Goal: Task Accomplishment & Management: Manage account settings

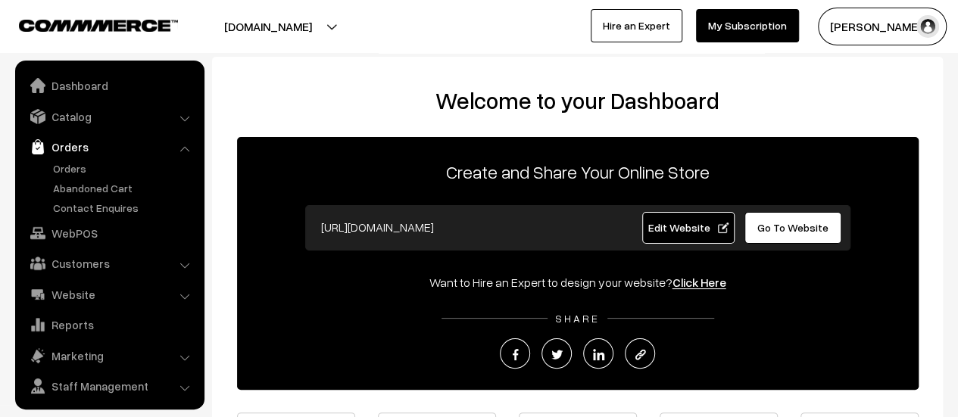
click at [72, 164] on link "Orders" at bounding box center [124, 169] width 150 height 16
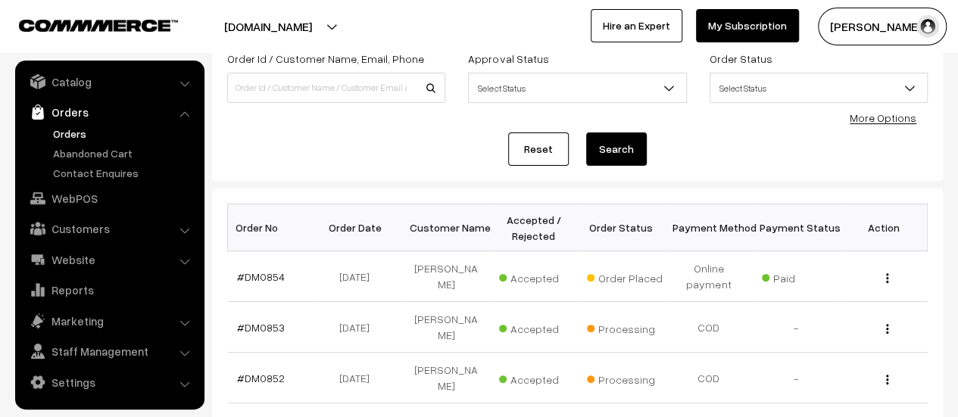
scroll to position [120, 0]
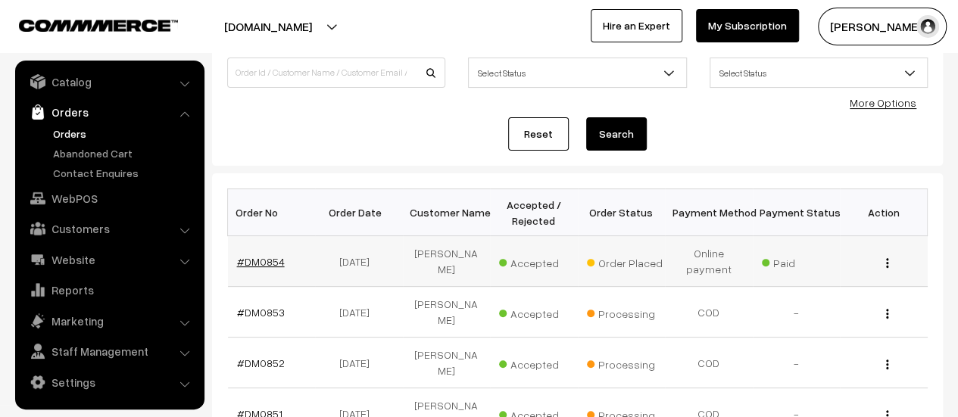
click at [251, 261] on link "#DM0854" at bounding box center [261, 261] width 48 height 13
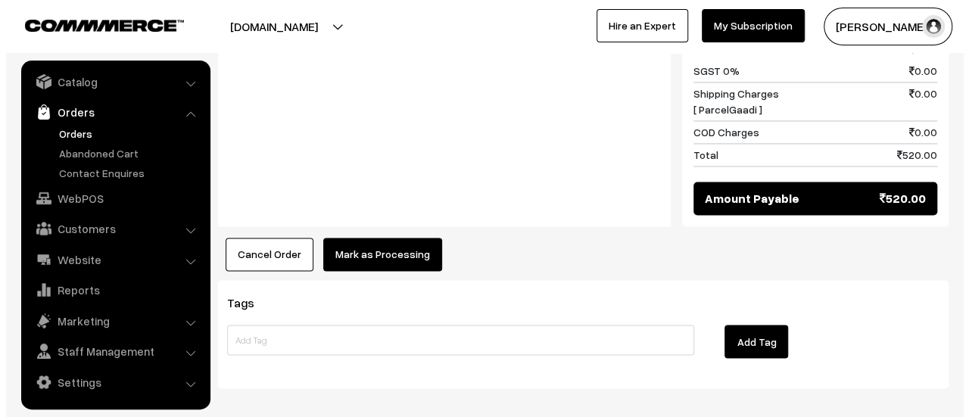
scroll to position [1171, 0]
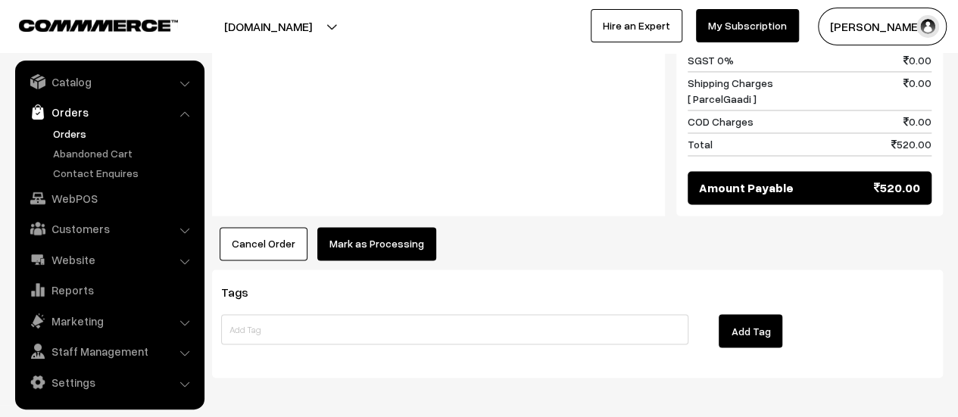
click at [360, 227] on button "Mark as Processing" at bounding box center [376, 243] width 119 height 33
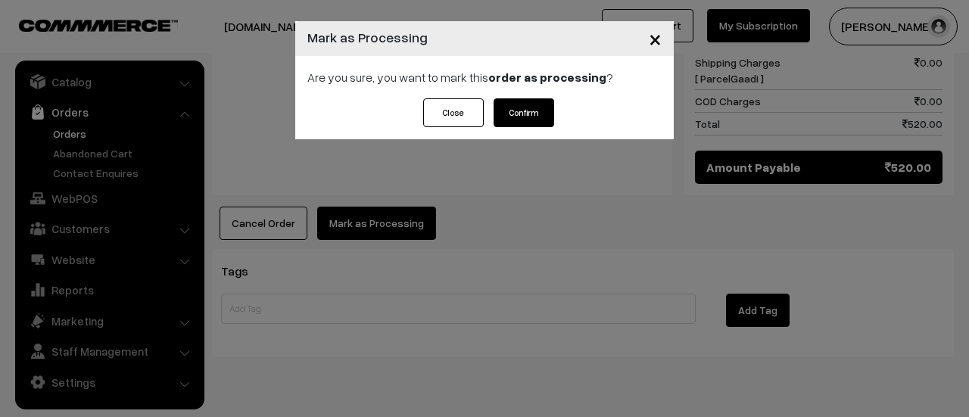
click at [540, 111] on button "Confirm" at bounding box center [524, 112] width 61 height 29
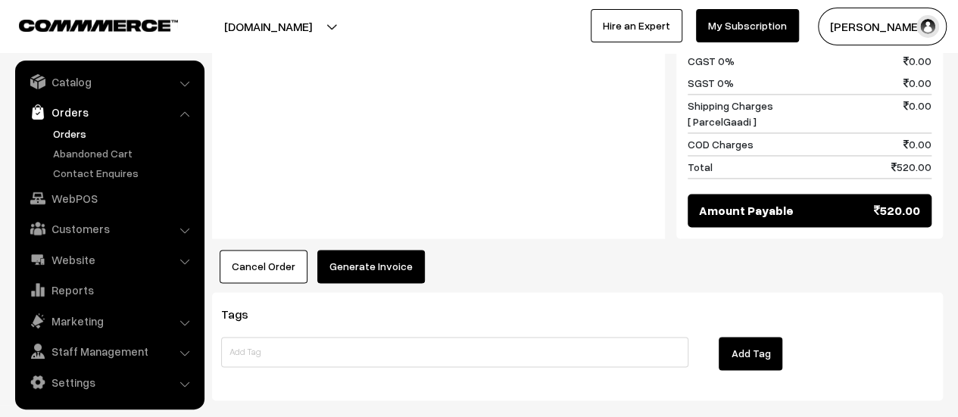
scroll to position [1084, 0]
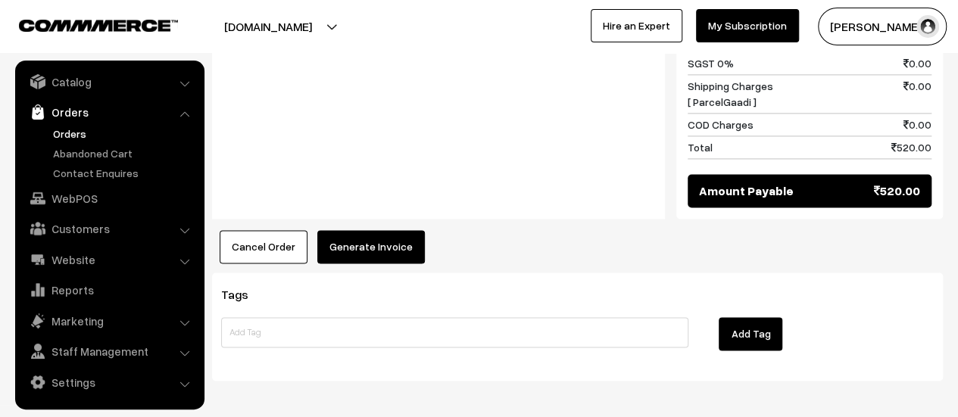
click at [369, 230] on button "Generate Invoice" at bounding box center [371, 246] width 108 height 33
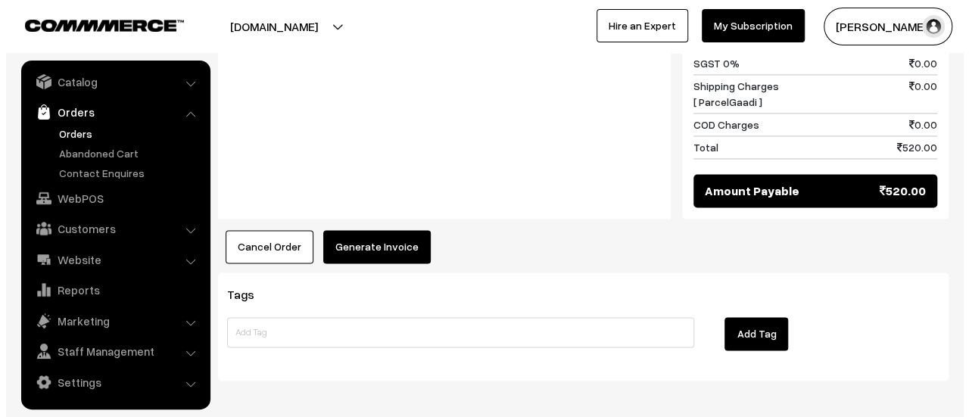
scroll to position [1087, 0]
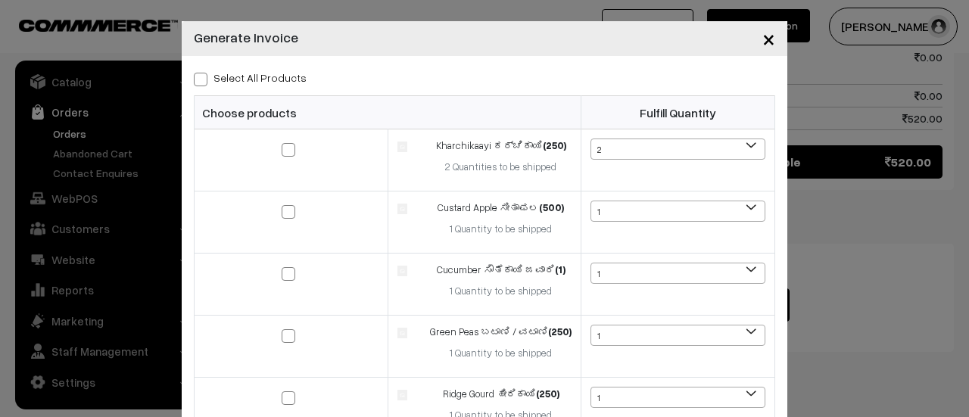
click at [195, 76] on span at bounding box center [201, 80] width 14 height 14
click at [195, 76] on input "Select All Products" at bounding box center [199, 77] width 10 height 10
checkbox input "true"
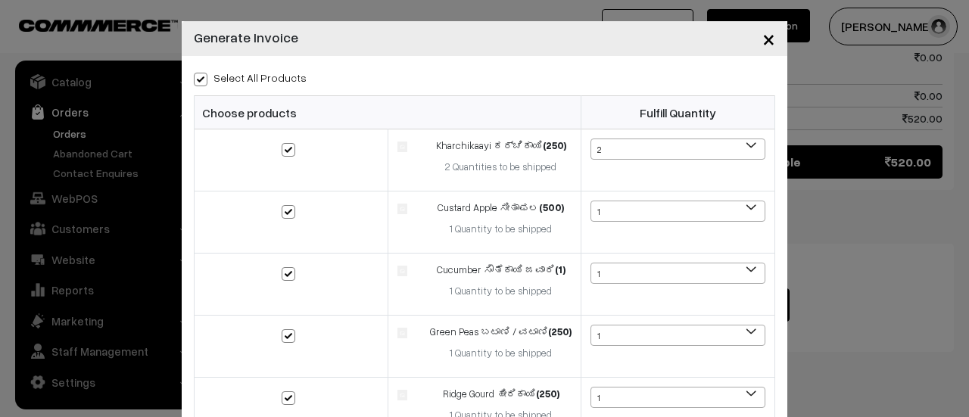
checkbox input "true"
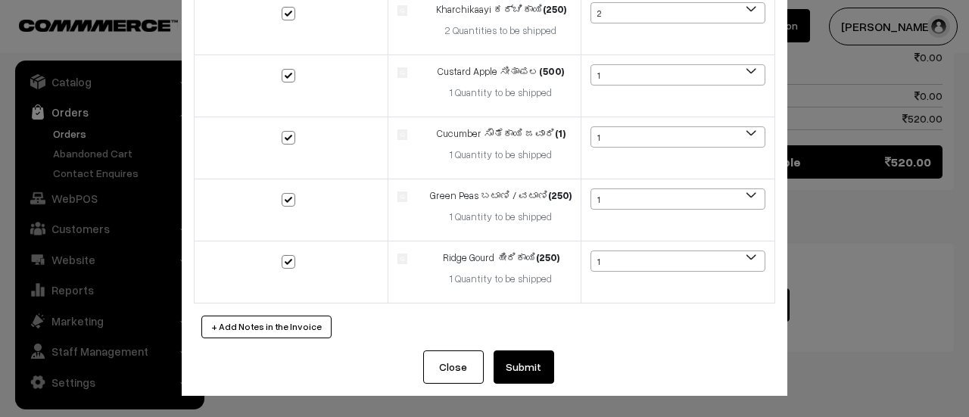
click at [510, 363] on button "Submit" at bounding box center [524, 367] width 61 height 33
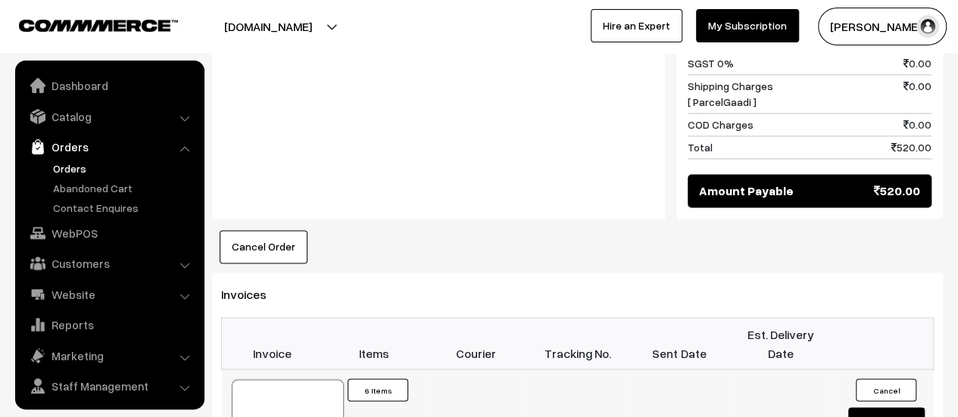
scroll to position [35, 0]
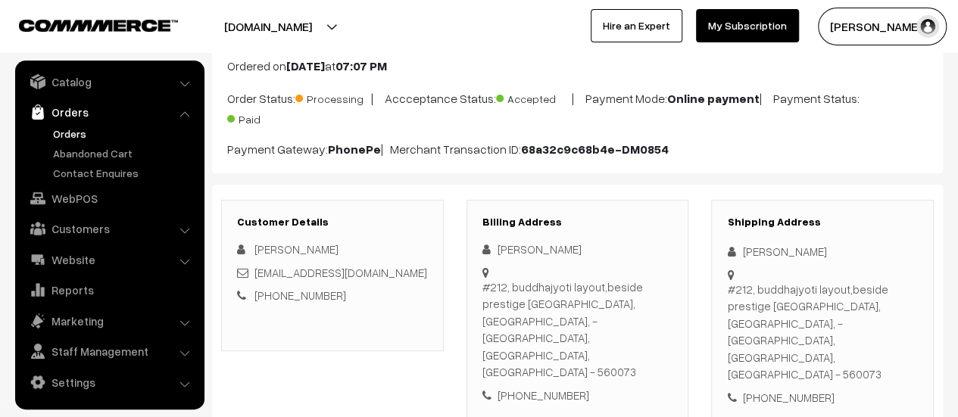
scroll to position [0, 0]
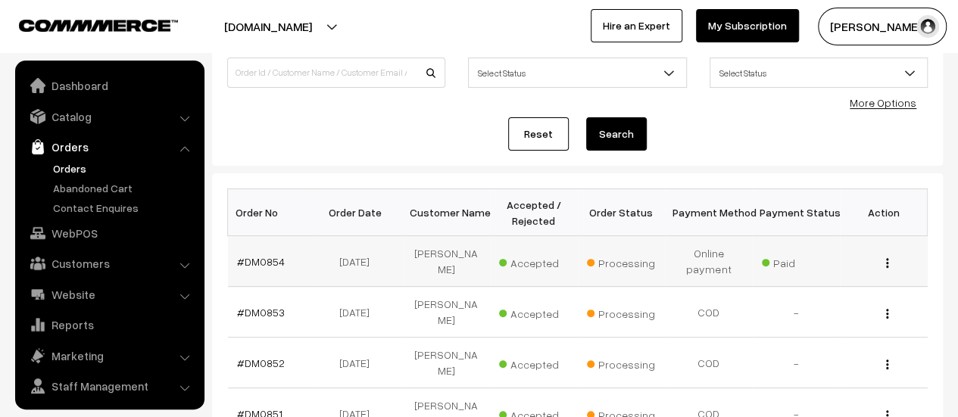
scroll to position [35, 0]
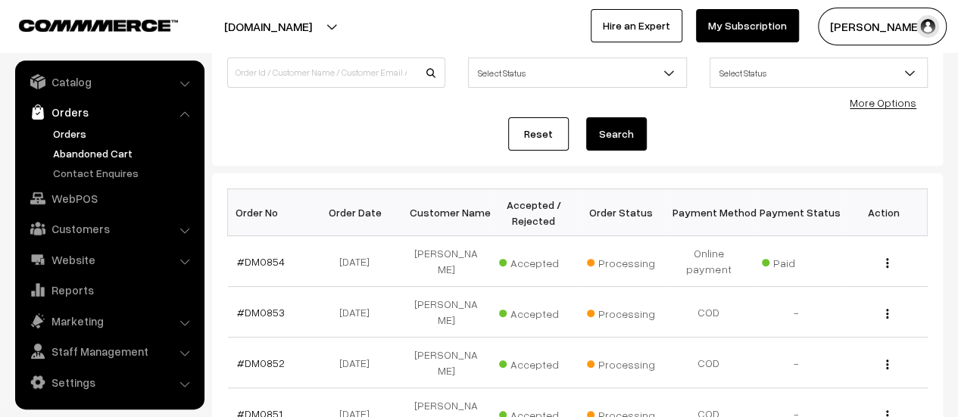
click at [105, 152] on link "Abandoned Cart" at bounding box center [124, 153] width 150 height 16
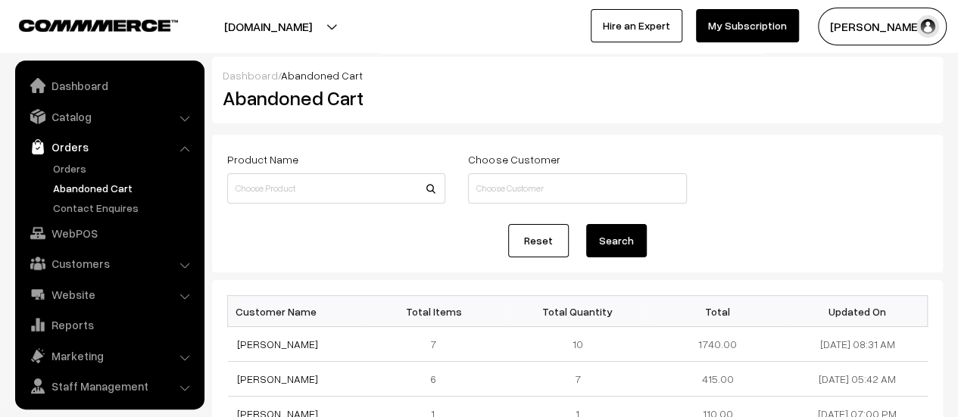
scroll to position [35, 0]
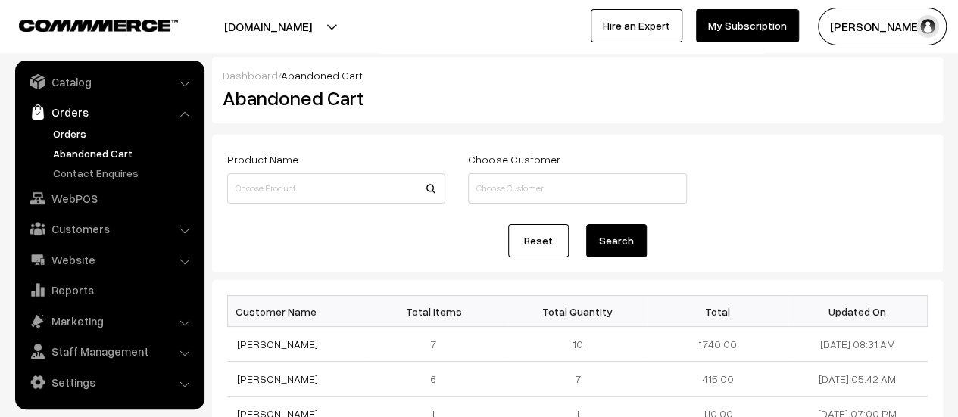
click at [70, 128] on link "Orders" at bounding box center [124, 134] width 150 height 16
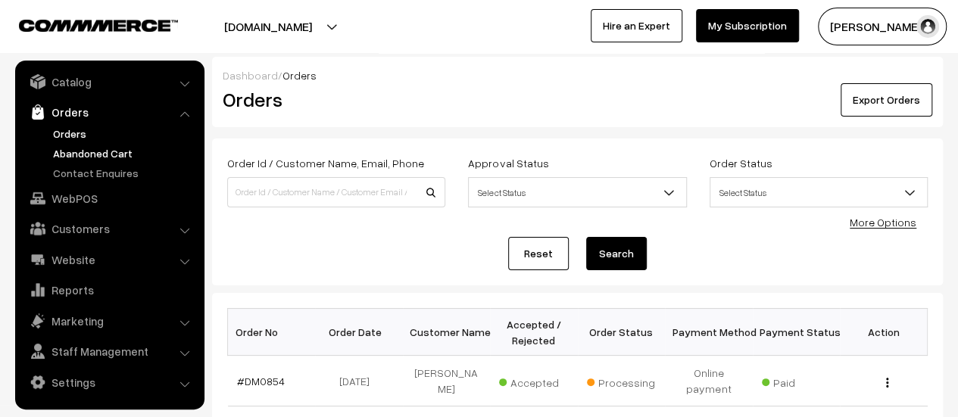
click at [100, 152] on link "Abandoned Cart" at bounding box center [124, 153] width 150 height 16
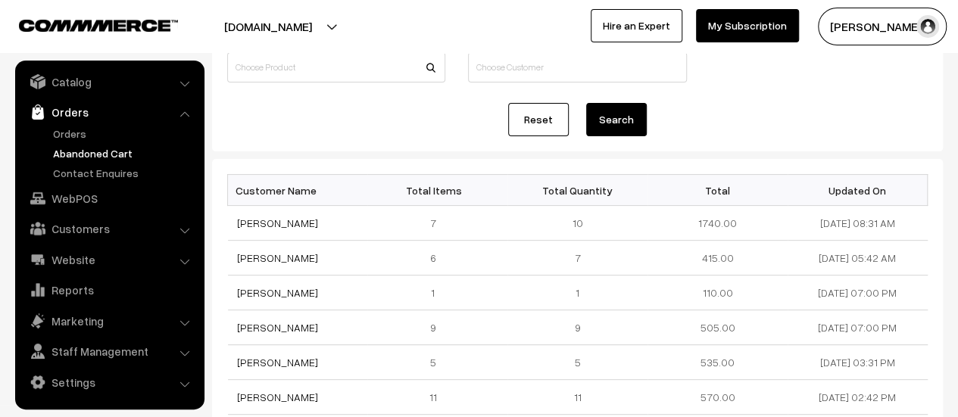
scroll to position [123, 0]
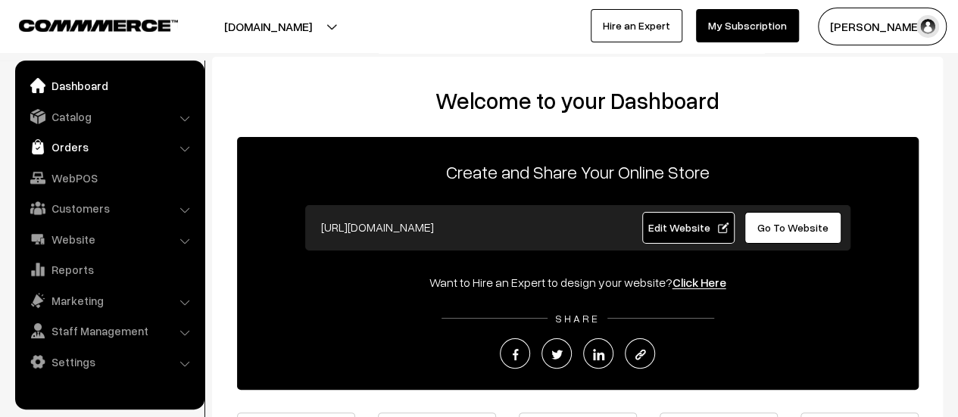
click at [69, 145] on link "Orders" at bounding box center [109, 146] width 180 height 27
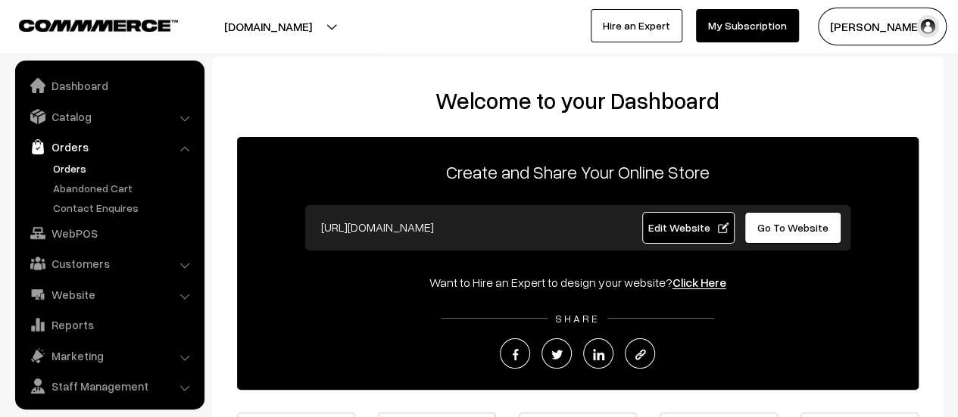
click at [73, 172] on link "Orders" at bounding box center [124, 169] width 150 height 16
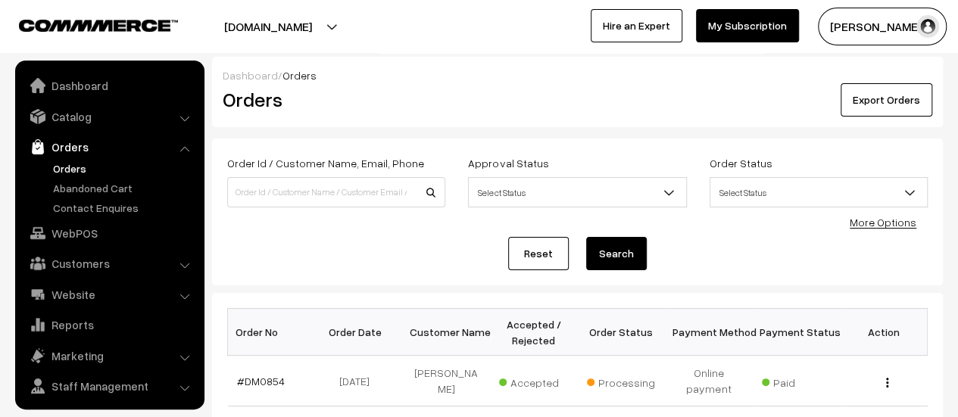
scroll to position [35, 0]
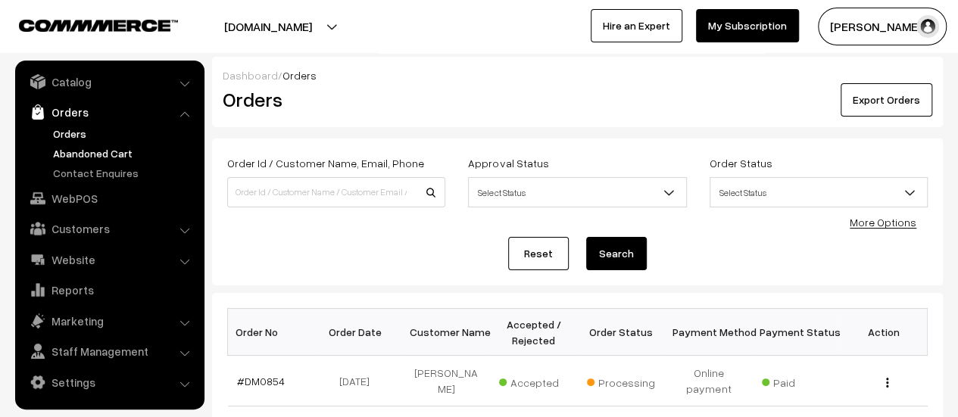
click at [76, 148] on link "Abandoned Cart" at bounding box center [124, 153] width 150 height 16
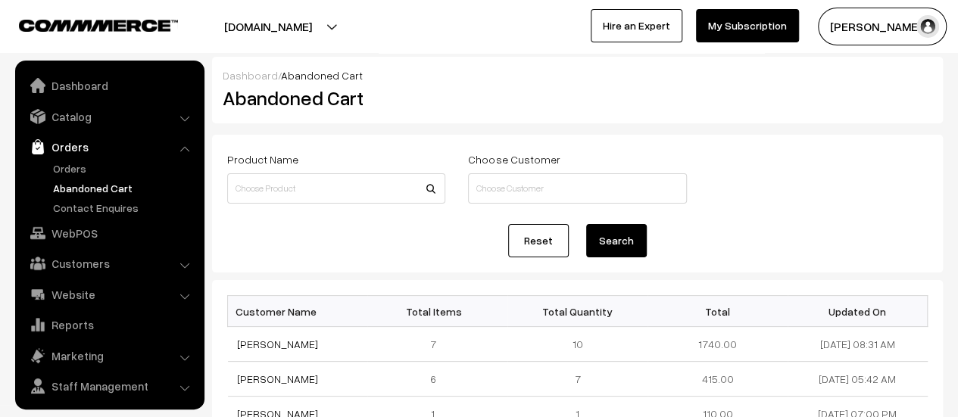
scroll to position [35, 0]
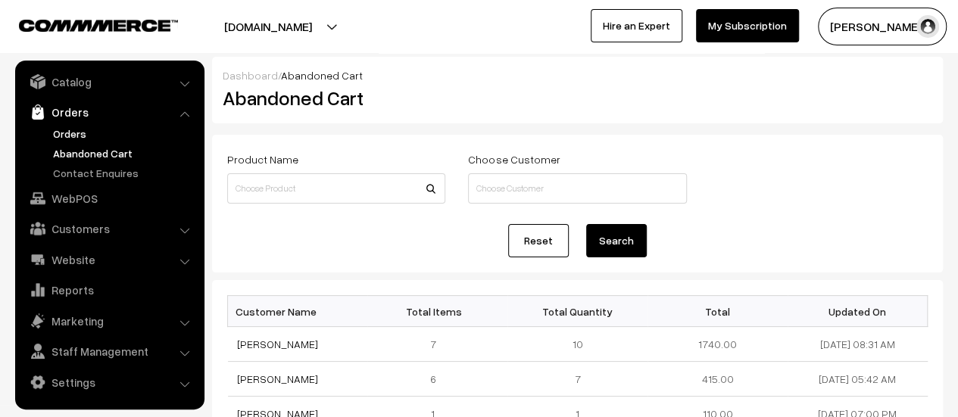
click at [76, 129] on link "Orders" at bounding box center [124, 134] width 150 height 16
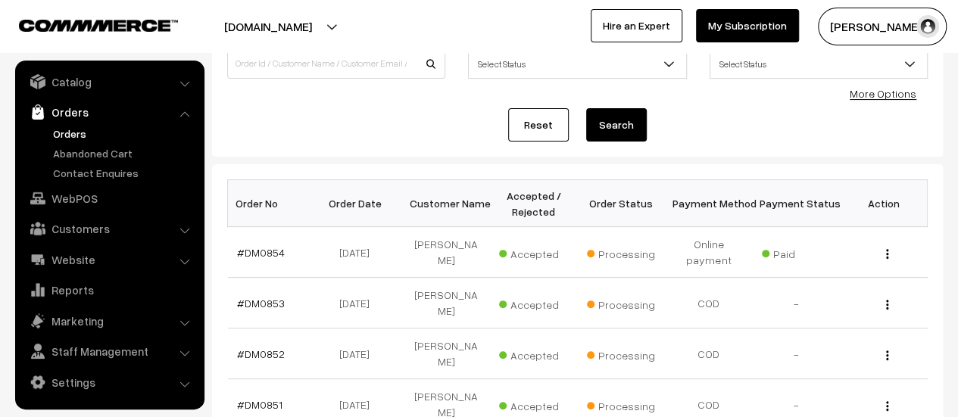
scroll to position [129, 0]
click at [89, 170] on link "Contact Enquires" at bounding box center [124, 173] width 150 height 16
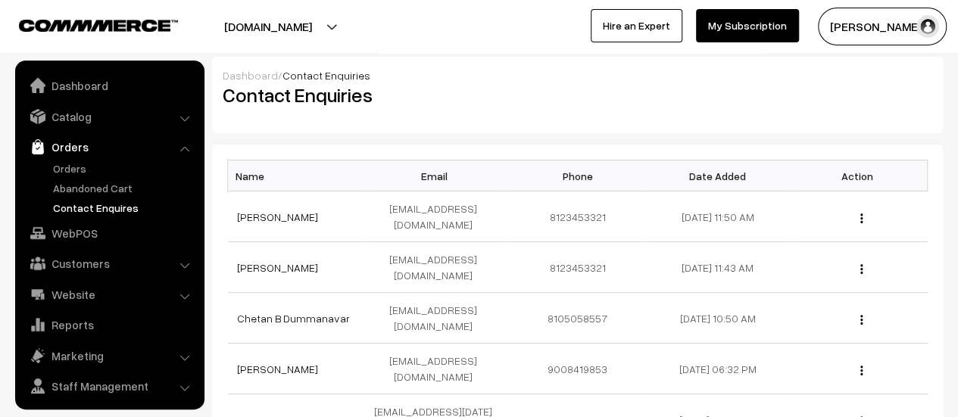
scroll to position [35, 0]
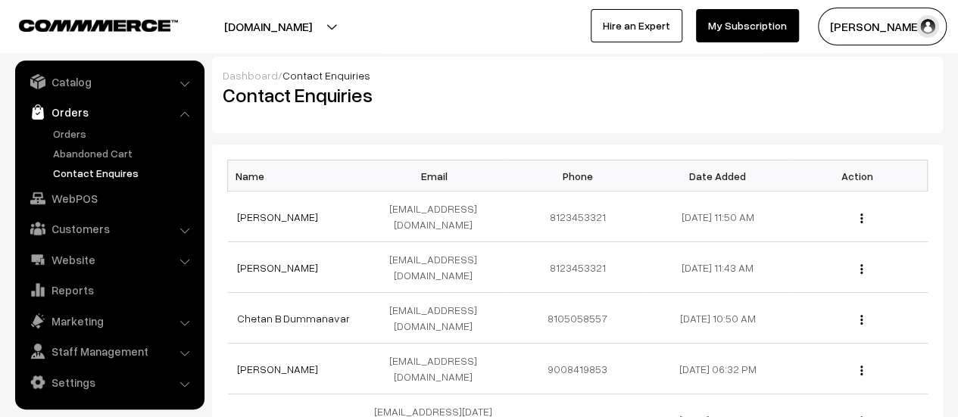
click at [89, 170] on link "Contact Enquires" at bounding box center [124, 173] width 150 height 16
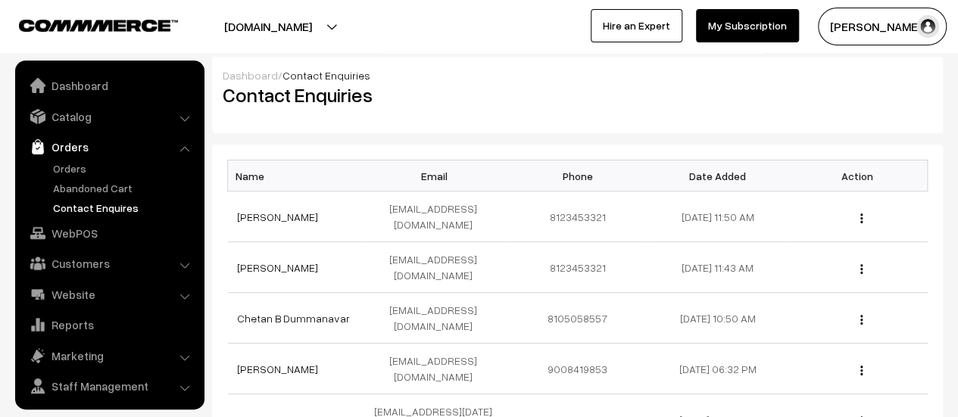
scroll to position [35, 0]
